Goal: Find specific page/section: Find specific page/section

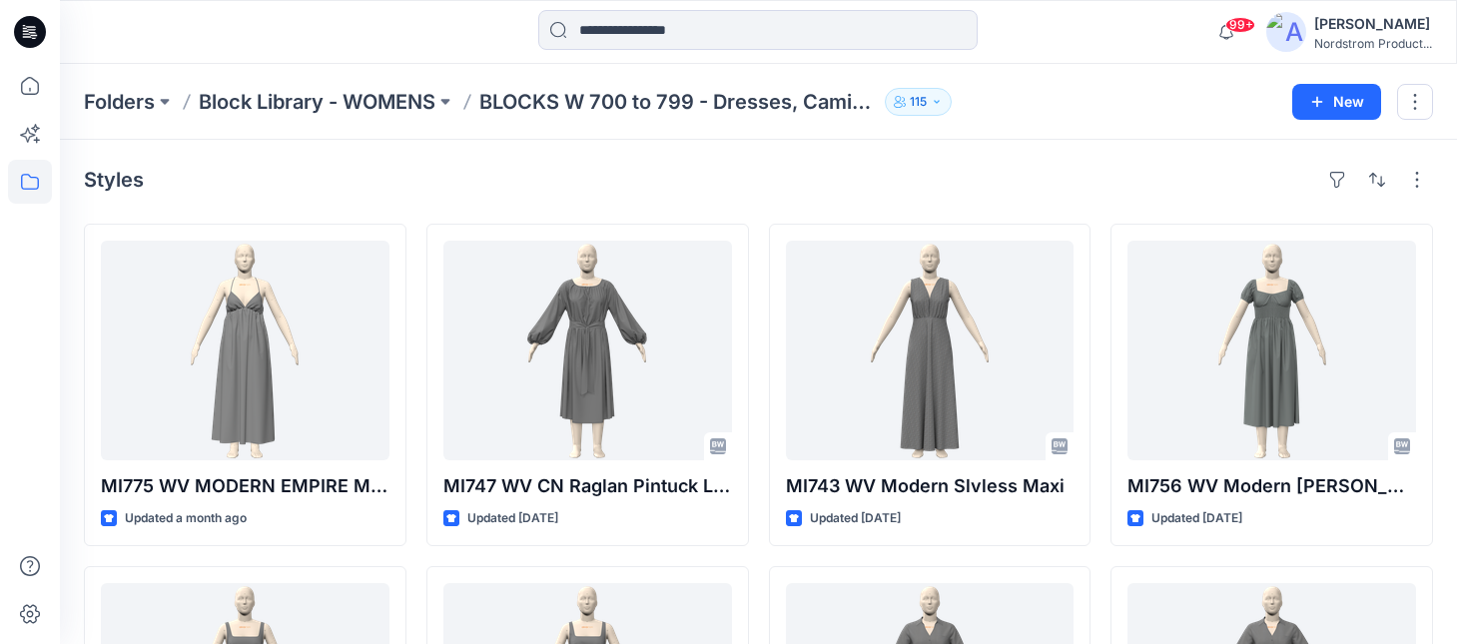
scroll to position [633, 0]
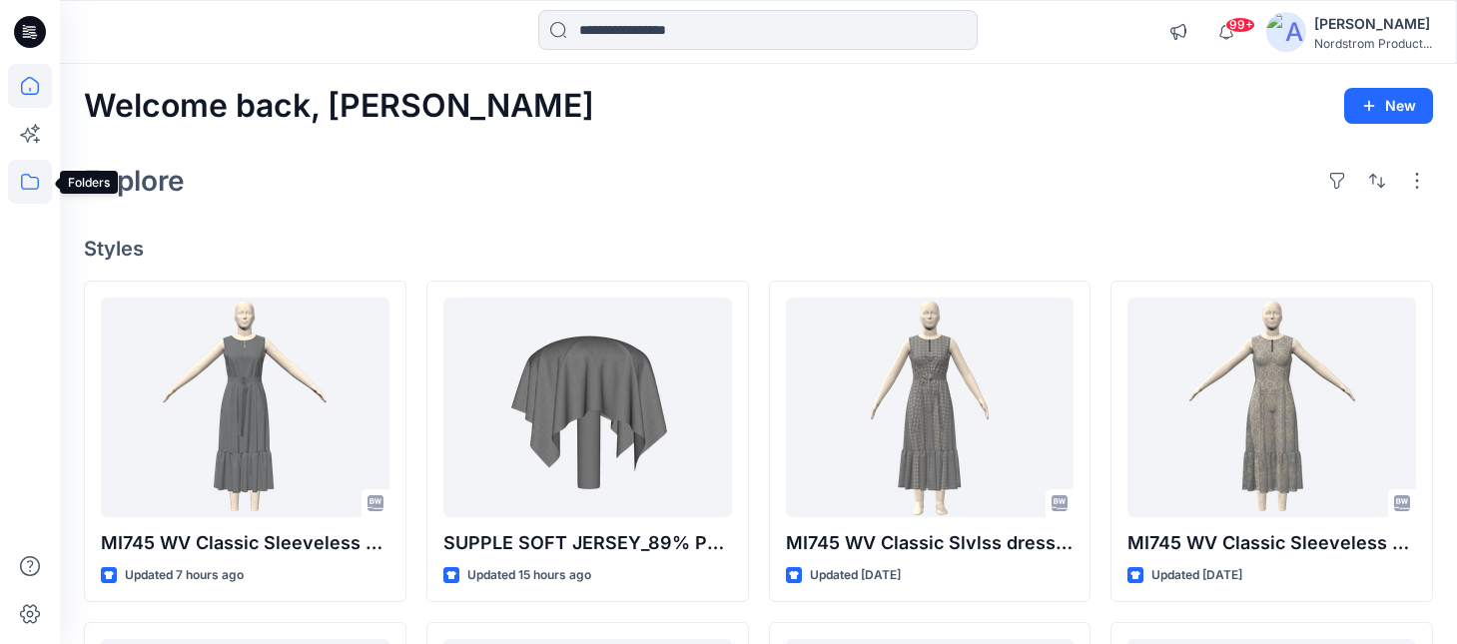
click at [40, 177] on icon at bounding box center [30, 182] width 44 height 44
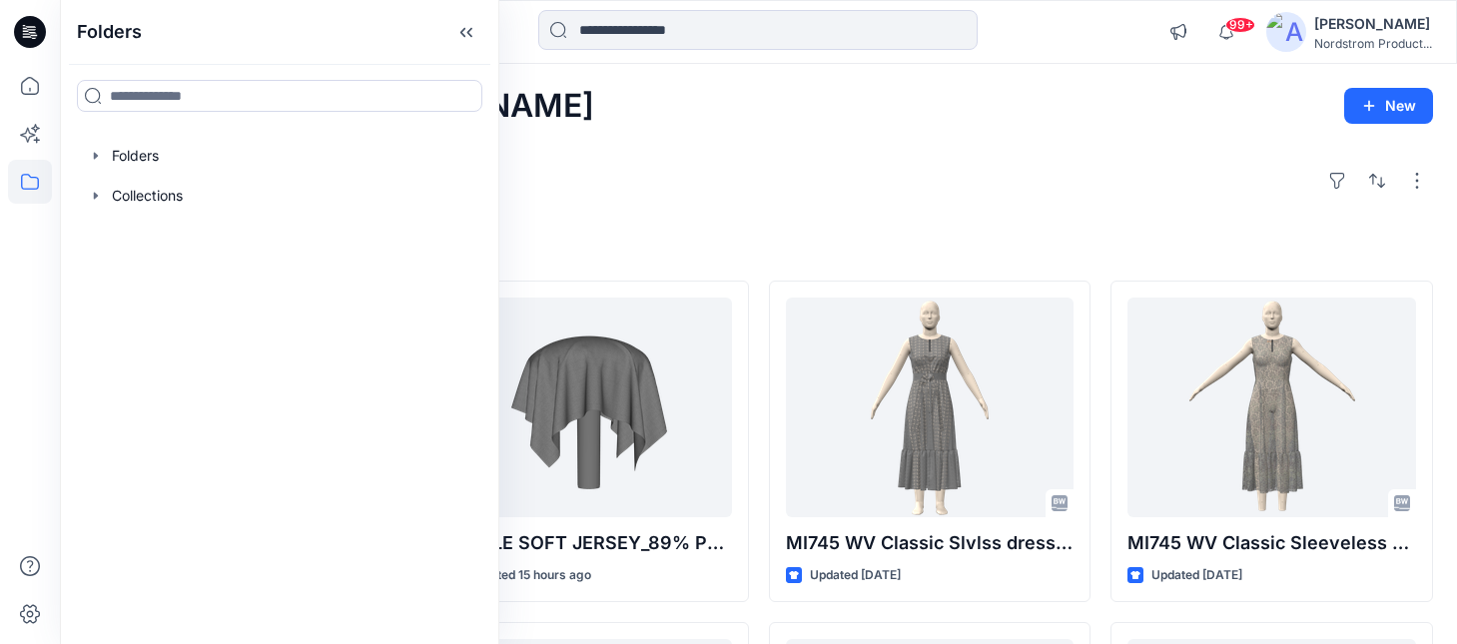
click at [780, 171] on div "Explore" at bounding box center [758, 181] width 1349 height 48
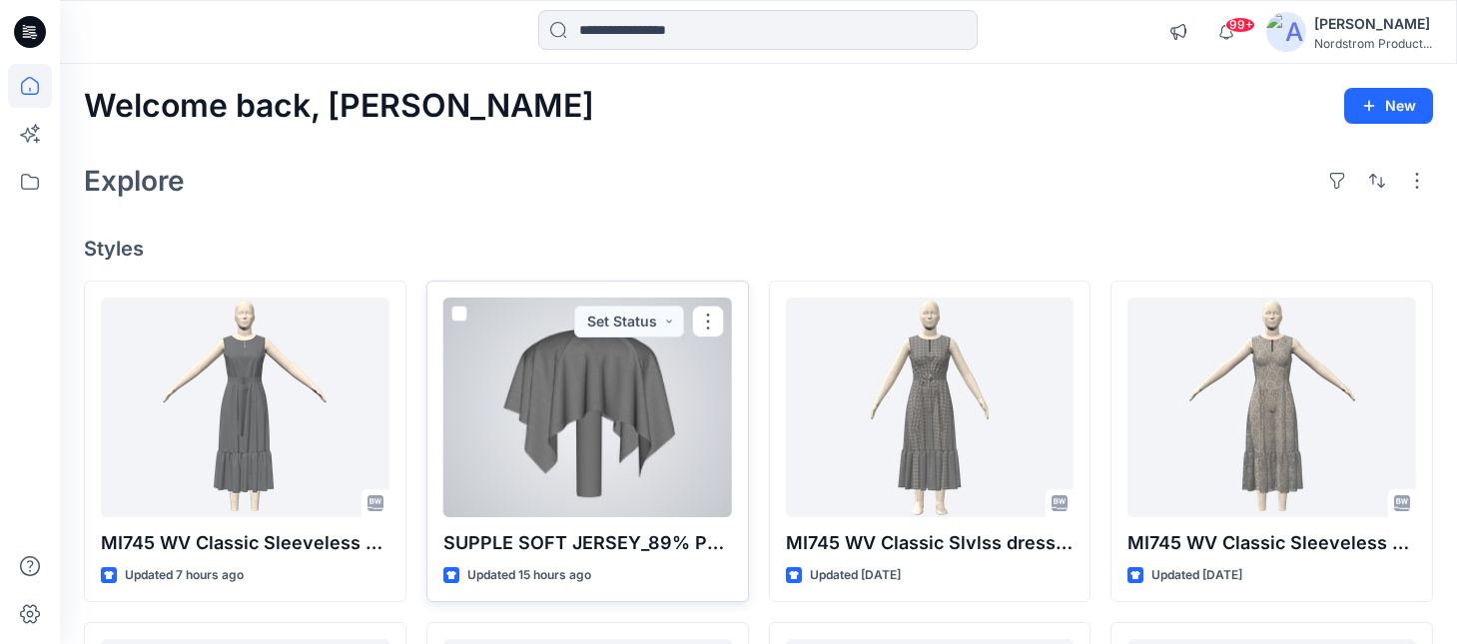
click at [674, 421] on div at bounding box center [587, 408] width 289 height 220
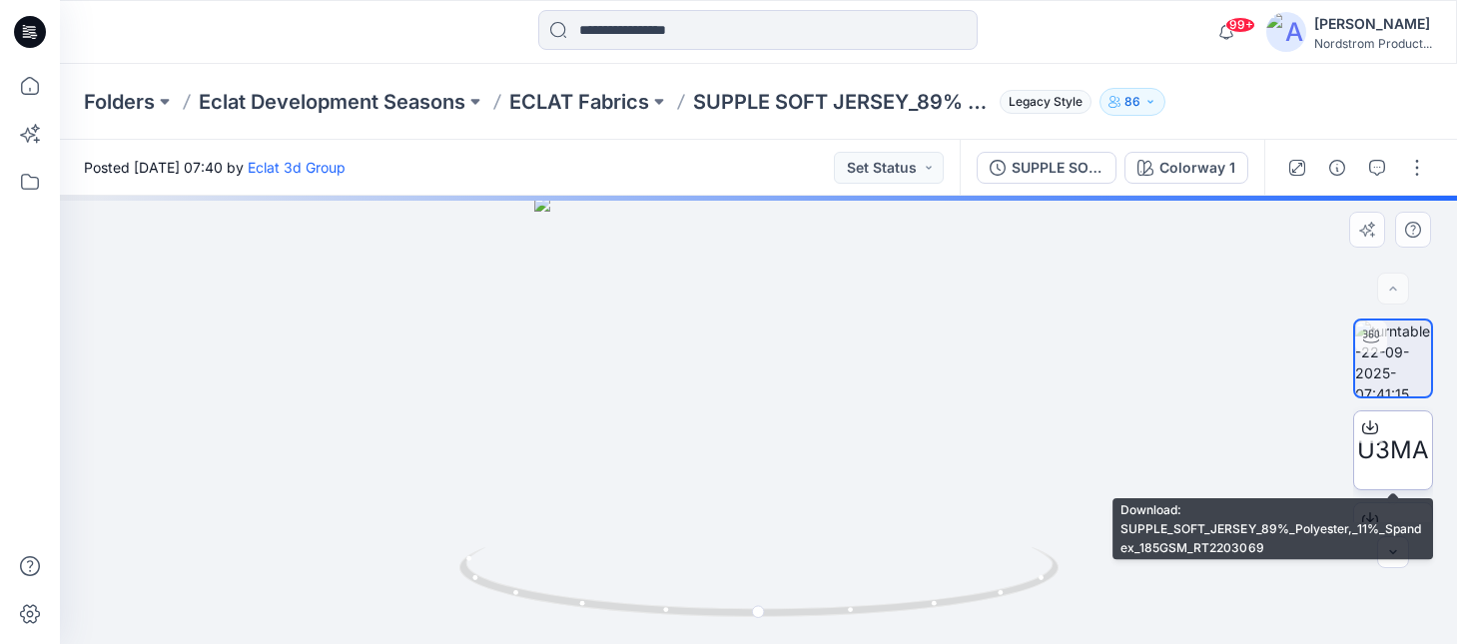
scroll to position [60, 0]
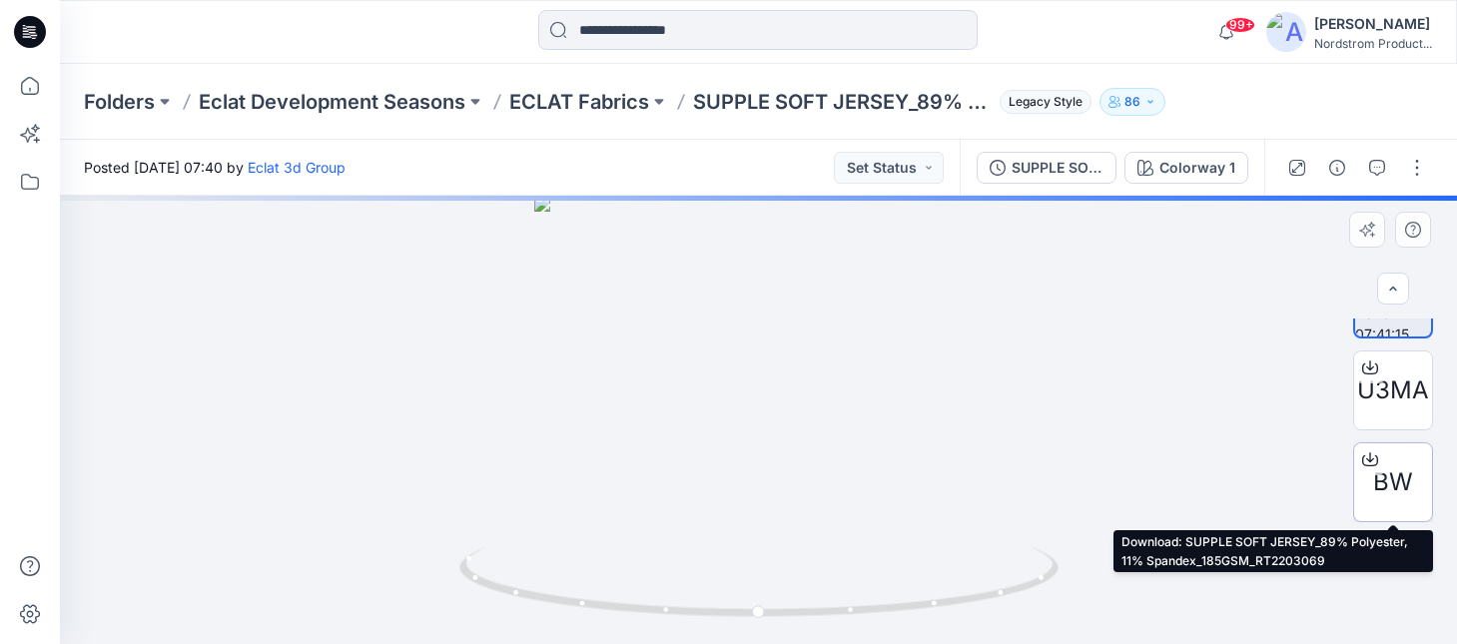
click at [1382, 477] on span "BW" at bounding box center [1393, 482] width 40 height 36
